Goal: Information Seeking & Learning: Learn about a topic

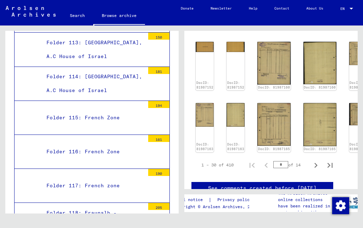
scroll to position [280, 9]
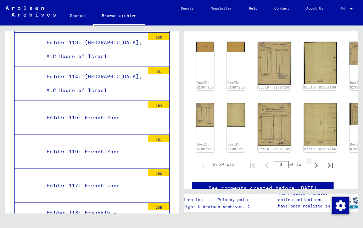
click at [316, 163] on icon "Next page" at bounding box center [316, 165] width 3 height 5
type input "*"
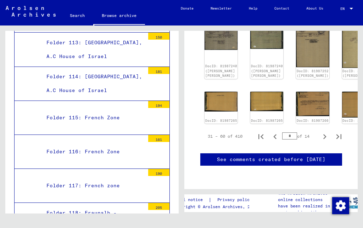
scroll to position [367, 0]
click at [341, 134] on icon "Last page" at bounding box center [339, 136] width 5 height 5
type input "**"
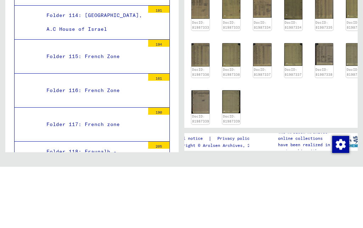
scroll to position [172, 11]
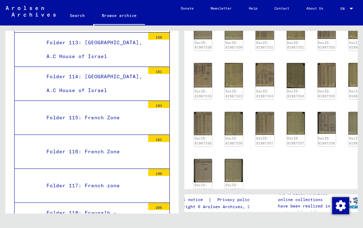
click at [265, 133] on img at bounding box center [265, 123] width 18 height 23
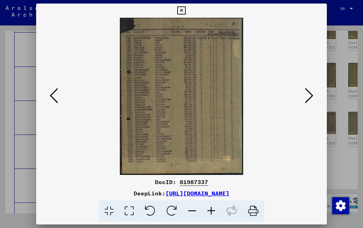
click at [58, 102] on icon at bounding box center [54, 95] width 9 height 17
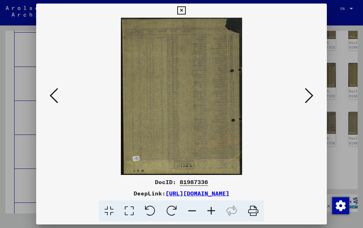
click at [58, 103] on icon at bounding box center [54, 95] width 9 height 17
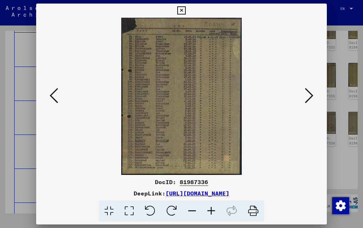
click at [60, 103] on button at bounding box center [54, 96] width 13 height 20
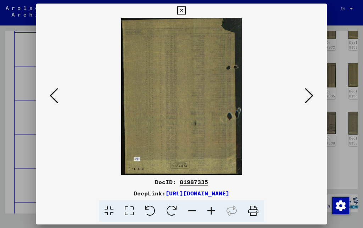
click at [60, 98] on button at bounding box center [54, 96] width 13 height 20
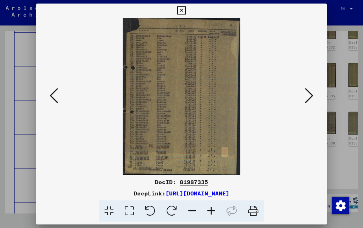
click at [60, 96] on button at bounding box center [54, 96] width 13 height 20
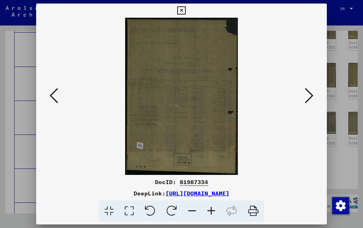
click at [186, 11] on icon at bounding box center [181, 10] width 8 height 9
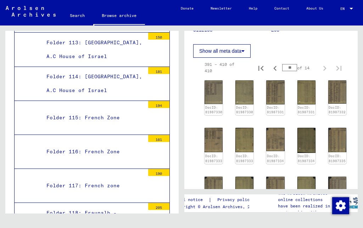
scroll to position [106, 0]
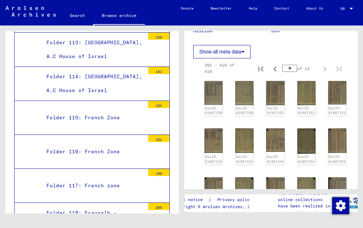
click at [246, 59] on button "Show all meta data" at bounding box center [221, 51] width 57 height 13
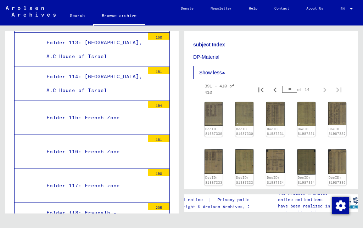
scroll to position [182, 0]
click at [227, 79] on button "Show less" at bounding box center [212, 72] width 38 height 13
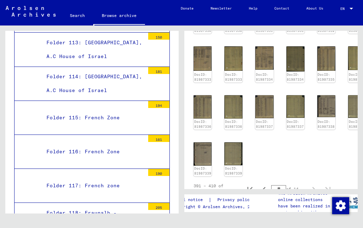
scroll to position [188, 11]
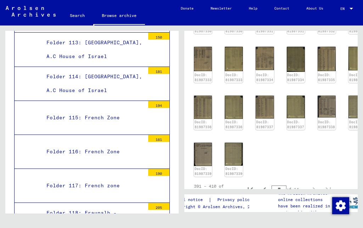
click at [267, 114] on img at bounding box center [265, 107] width 18 height 23
